Goal: Information Seeking & Learning: Learn about a topic

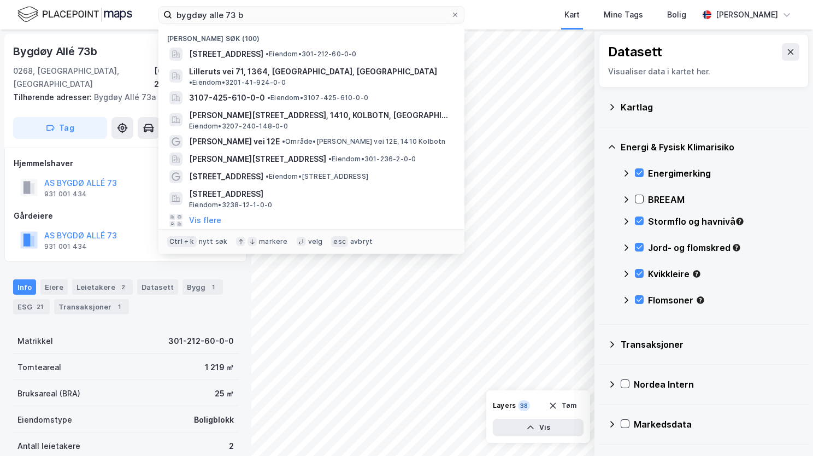
click at [130, 32] on div "bygdøy alle 73 b Nylige søk (100) [STREET_ADDRESS] • Eiendom • 301-212-60-0-0 L…" at bounding box center [406, 228] width 813 height 456
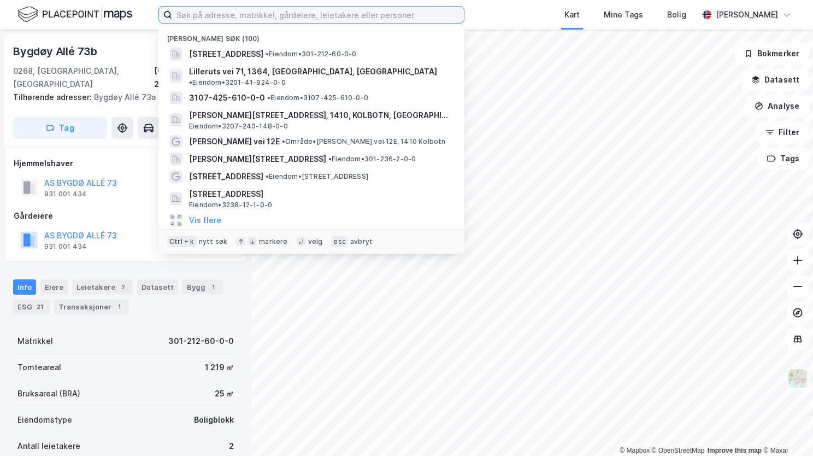
click at [288, 13] on input at bounding box center [318, 15] width 292 height 16
paste input "Olav [STREET_ADDRESS]"
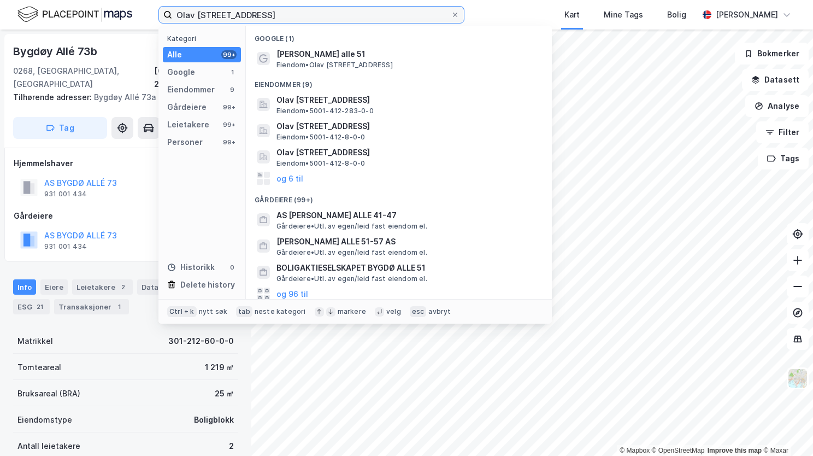
type input "Olav Engelbrektssons alle 51, 7040 Trondheim"
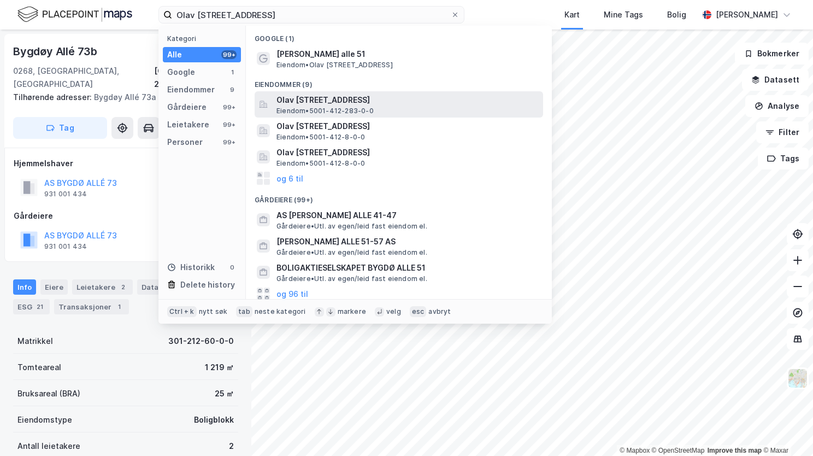
click at [386, 98] on span "Olav Engelbrektssons alle 51, 7040, TRONDHEIM, TRONDHEIM" at bounding box center [408, 99] width 262 height 13
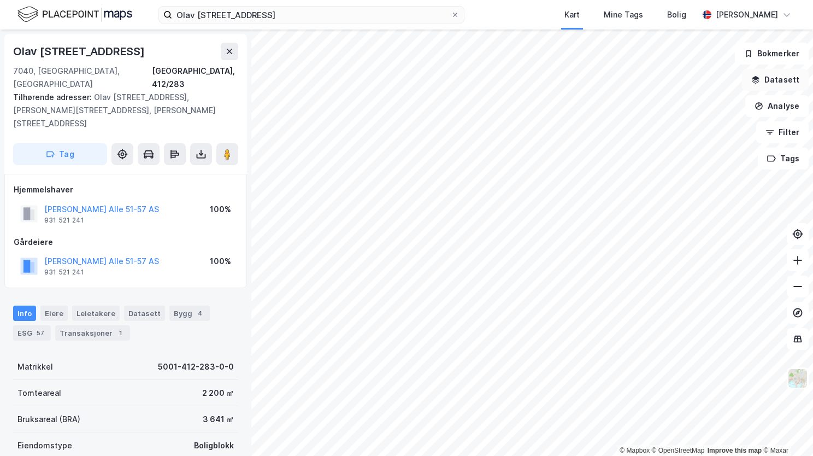
click at [781, 81] on button "Datasett" at bounding box center [775, 80] width 67 height 22
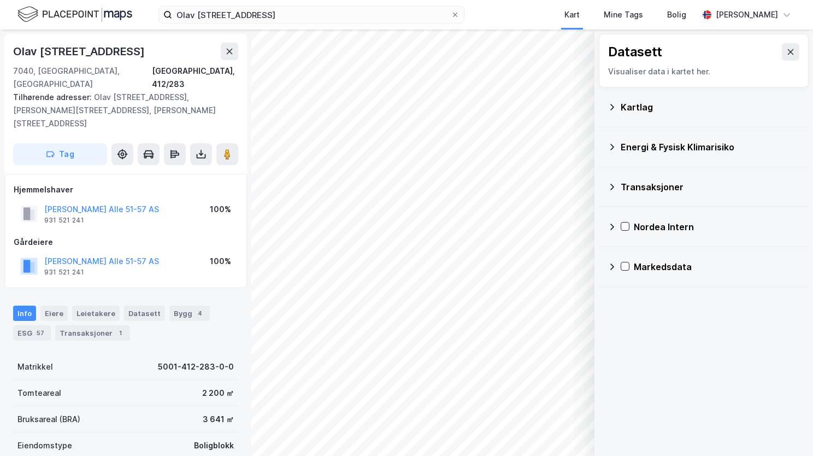
click at [612, 103] on icon at bounding box center [612, 107] width 9 height 9
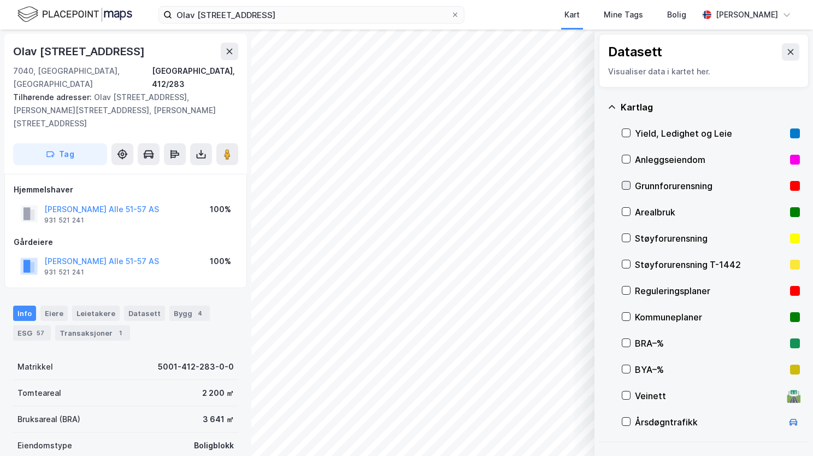
click at [626, 184] on icon at bounding box center [627, 185] width 8 height 8
click at [607, 105] on div "Kartlag Yield, Ledighet og Leie Anleggseiendom Grunnforurensning Arealbruk Støy…" at bounding box center [704, 264] width 210 height 355
click at [611, 105] on icon at bounding box center [612, 106] width 7 height 3
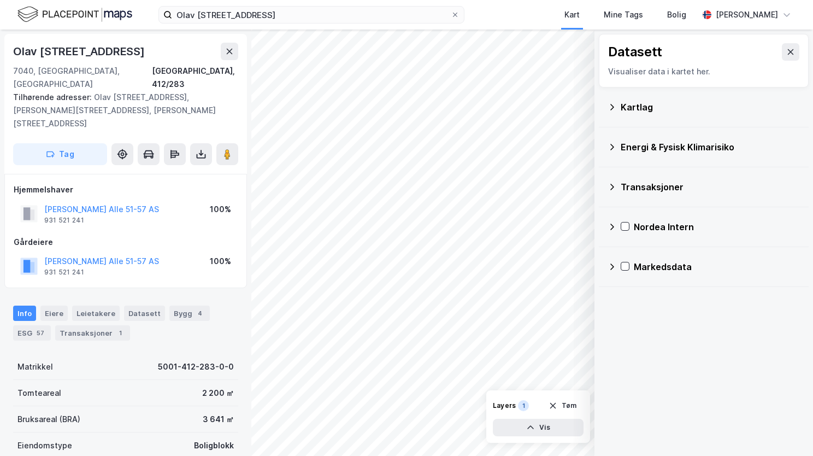
click at [614, 143] on icon at bounding box center [612, 147] width 9 height 9
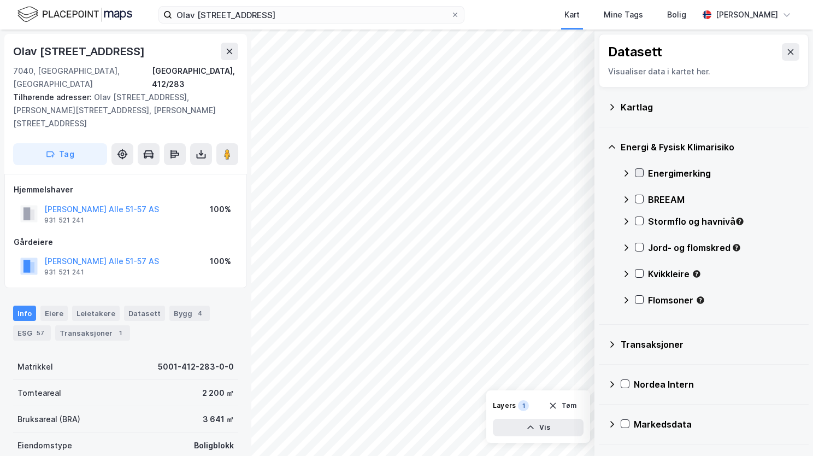
click at [639, 172] on icon at bounding box center [640, 173] width 8 height 8
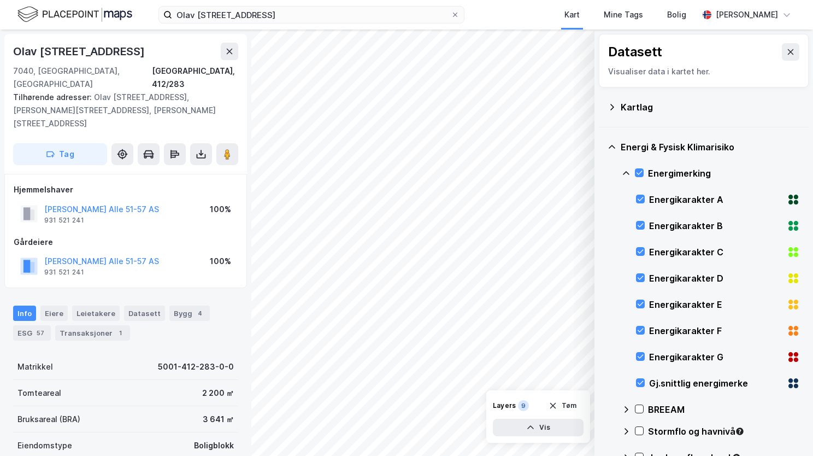
click at [630, 173] on icon at bounding box center [626, 173] width 9 height 9
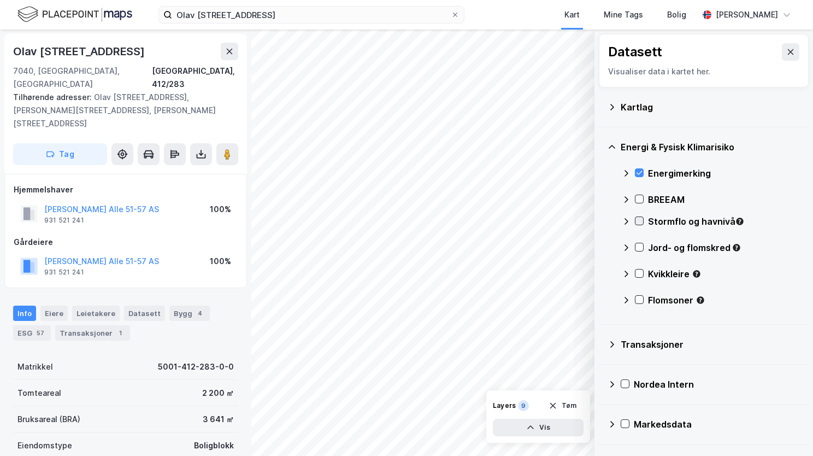
click at [638, 218] on icon at bounding box center [640, 221] width 8 height 8
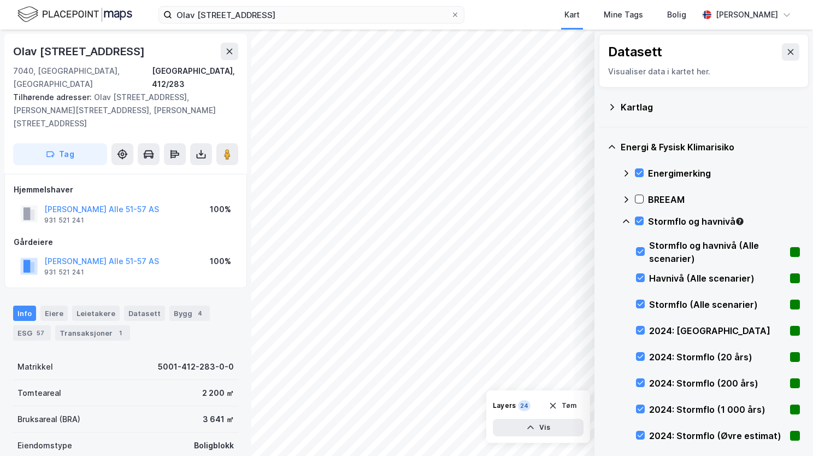
click at [624, 217] on icon at bounding box center [626, 221] width 9 height 9
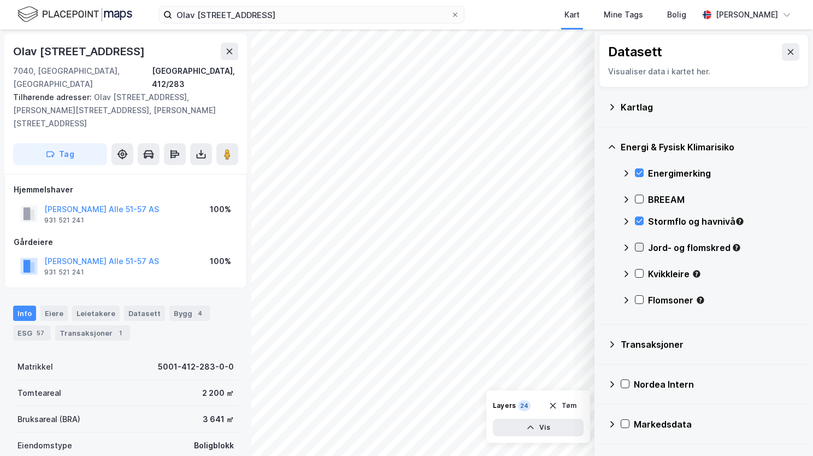
click at [639, 247] on icon at bounding box center [640, 247] width 8 height 8
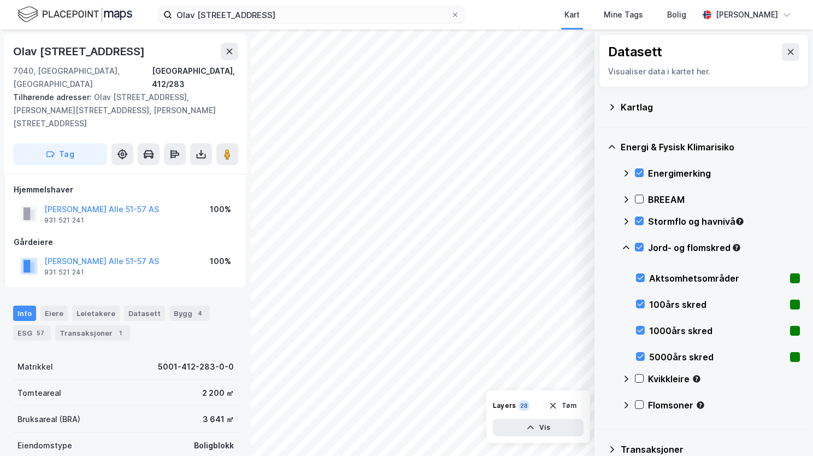
click at [630, 246] on icon at bounding box center [626, 247] width 9 height 9
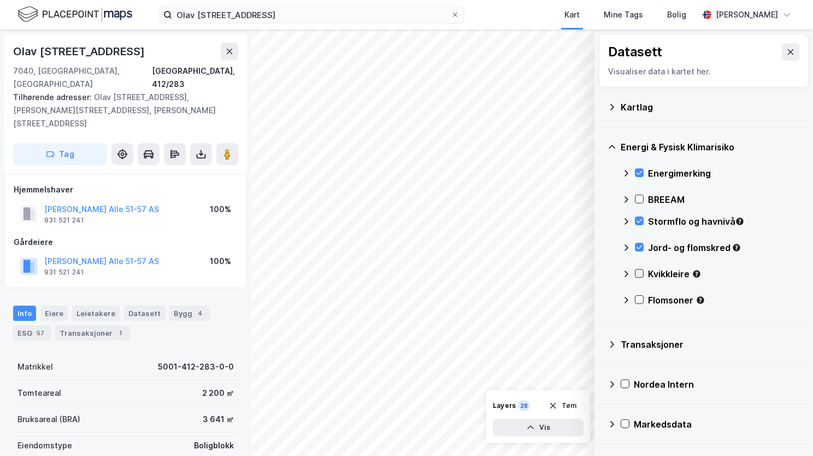
click at [643, 275] on icon at bounding box center [640, 273] width 8 height 8
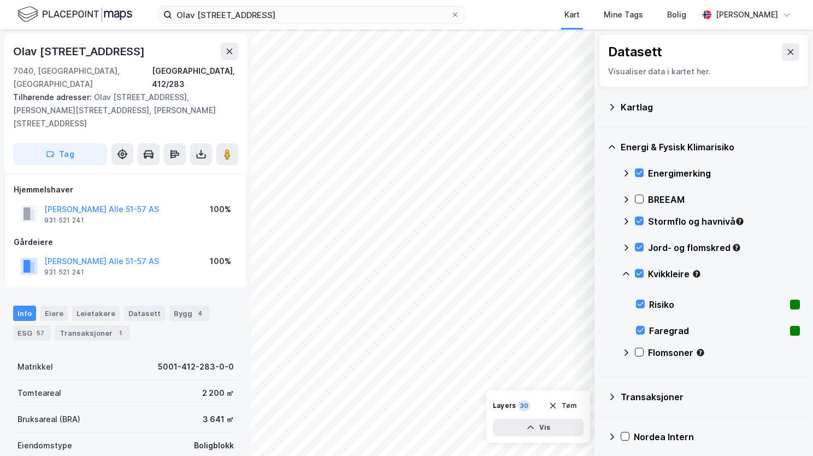
click at [625, 273] on icon at bounding box center [626, 273] width 9 height 9
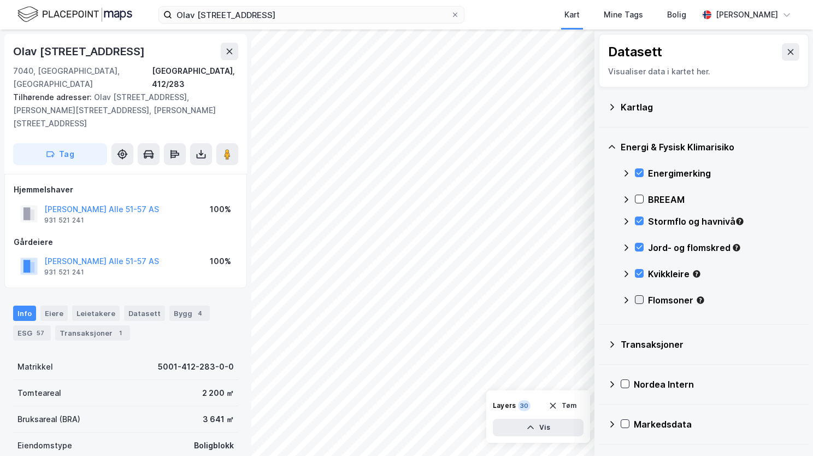
click at [636, 301] on icon at bounding box center [640, 300] width 8 height 8
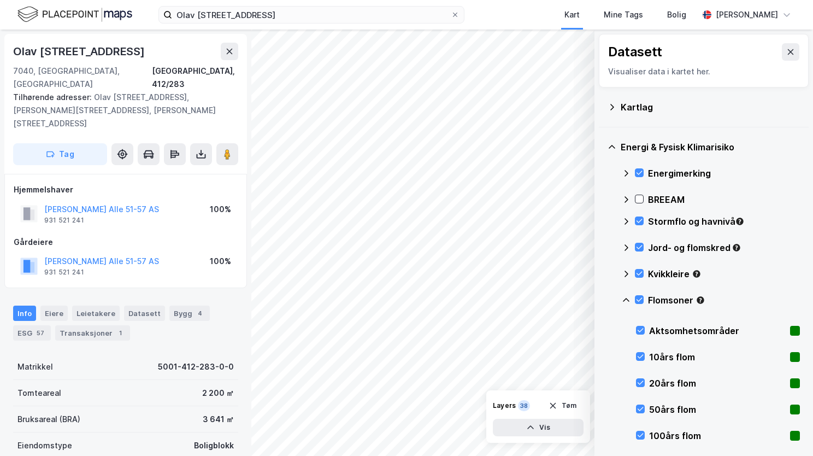
click at [626, 297] on icon at bounding box center [626, 300] width 9 height 9
